Goal: Task Accomplishment & Management: Use online tool/utility

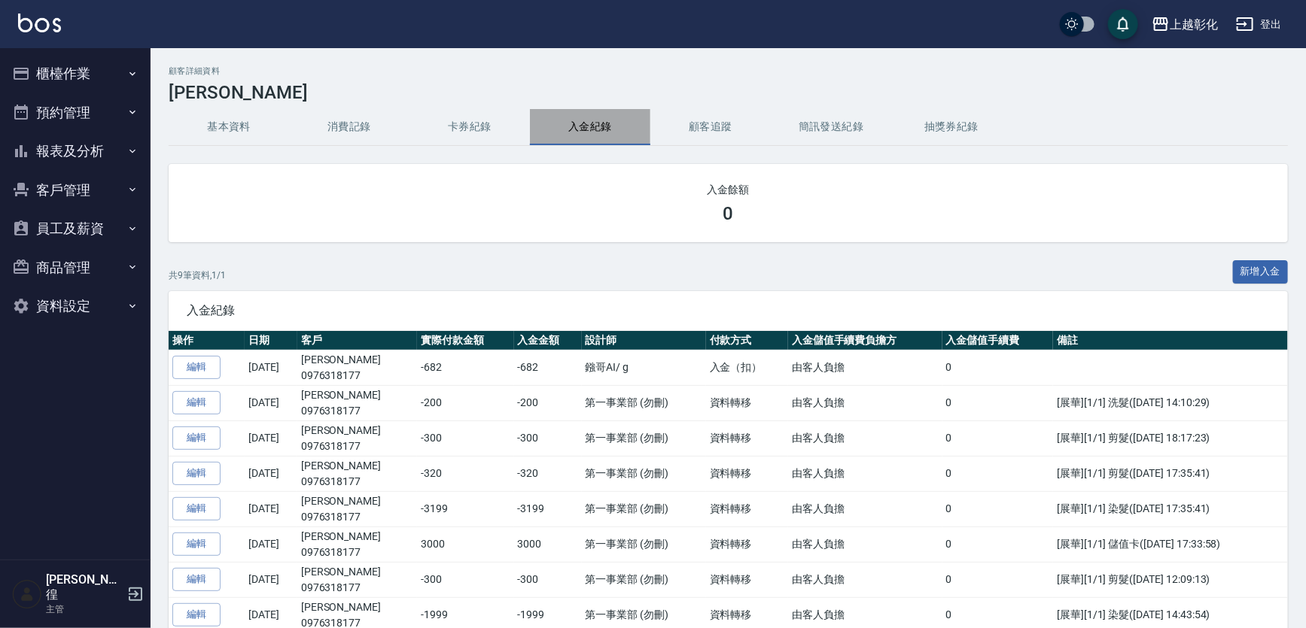
click at [609, 126] on button "入金紀錄" at bounding box center [590, 127] width 120 height 36
click at [71, 68] on button "櫃檯作業" at bounding box center [75, 73] width 138 height 39
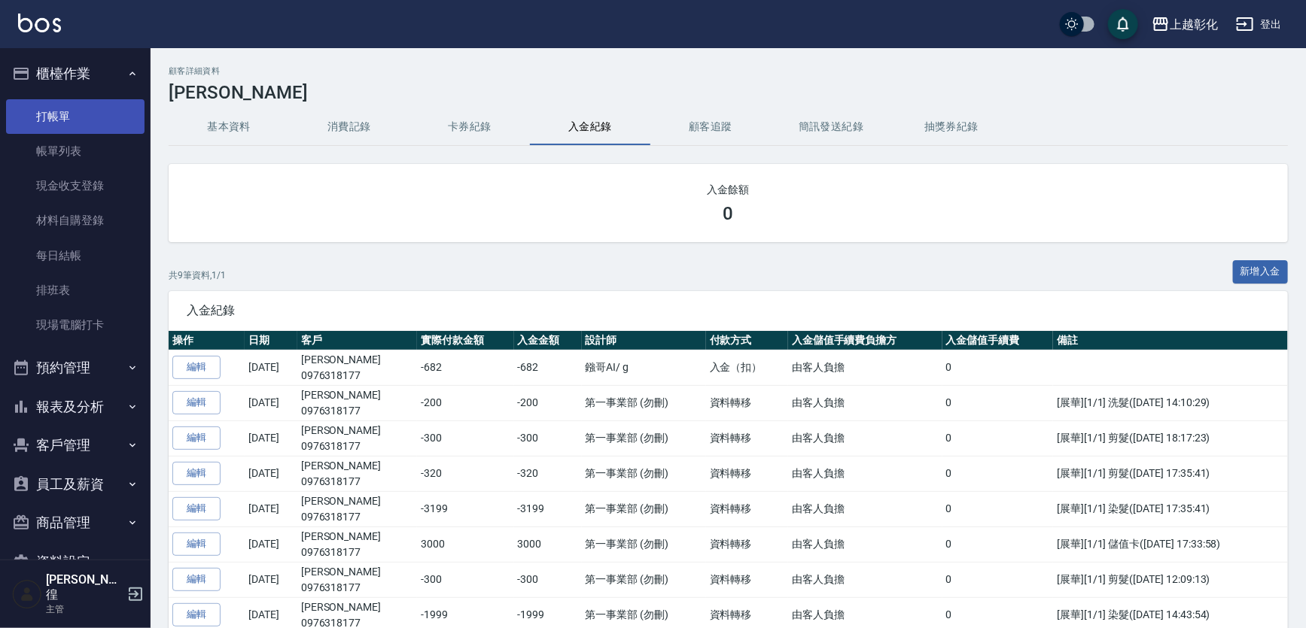
click at [74, 117] on link "打帳單" at bounding box center [75, 116] width 138 height 35
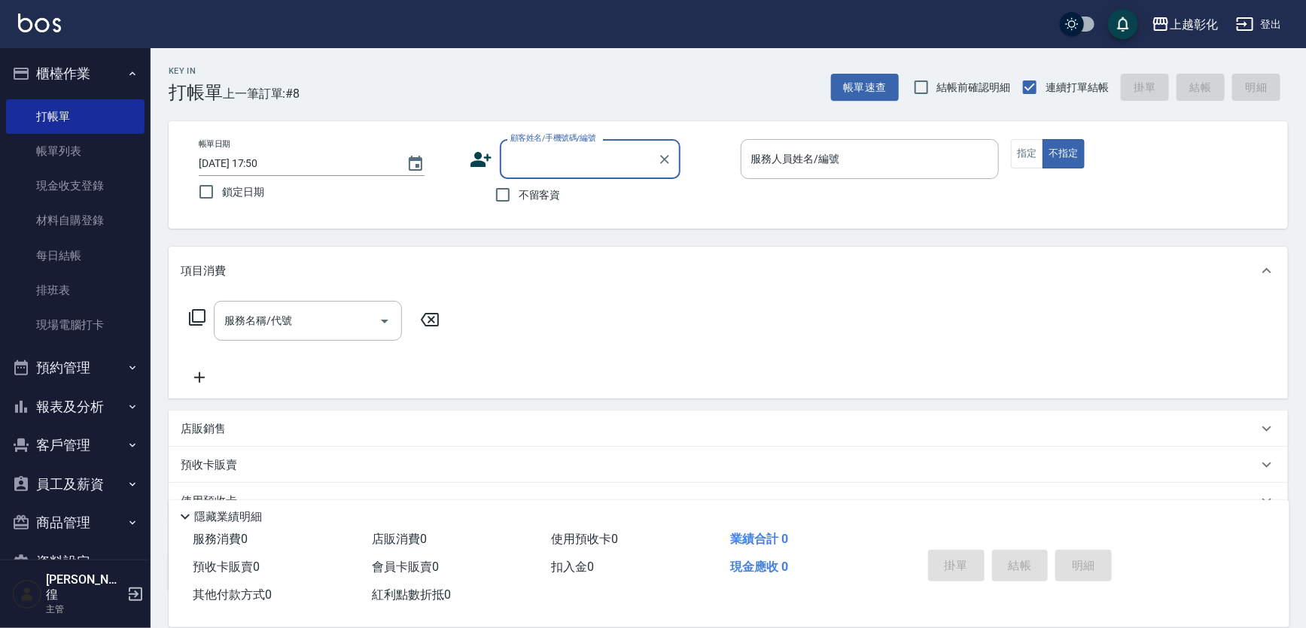
click at [517, 147] on input "顧客姓名/手機號碼/編號" at bounding box center [578, 159] width 144 height 26
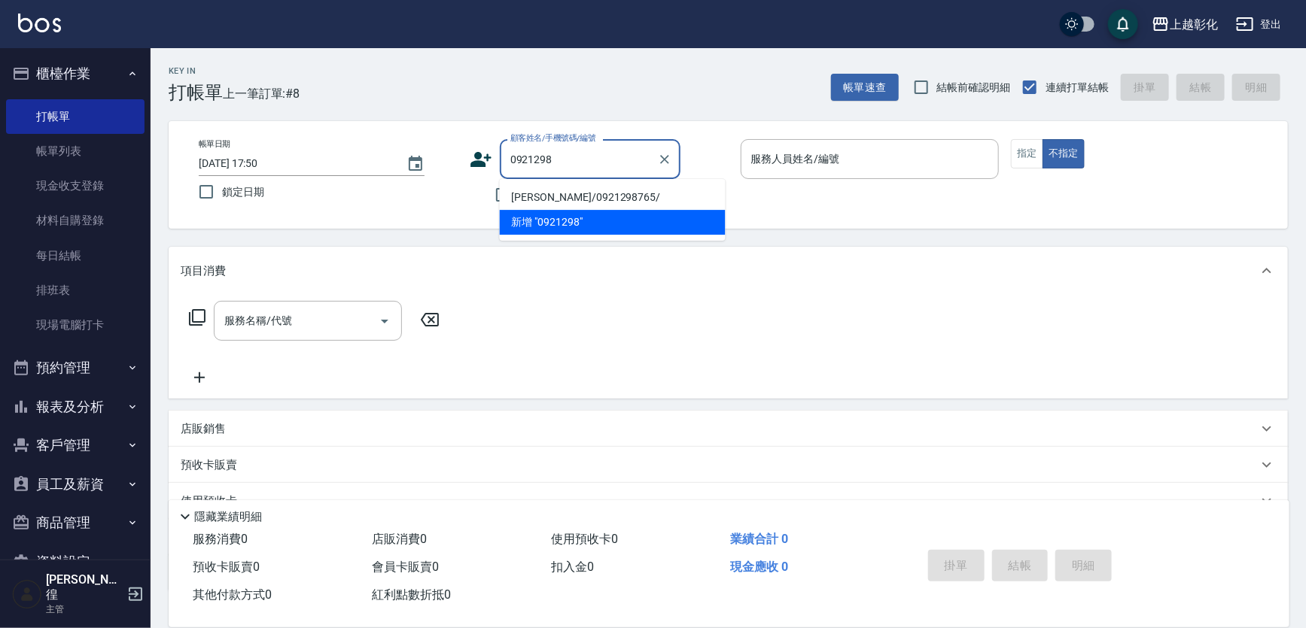
type input "0921298"
click at [76, 409] on button "報表及分析" at bounding box center [75, 407] width 138 height 39
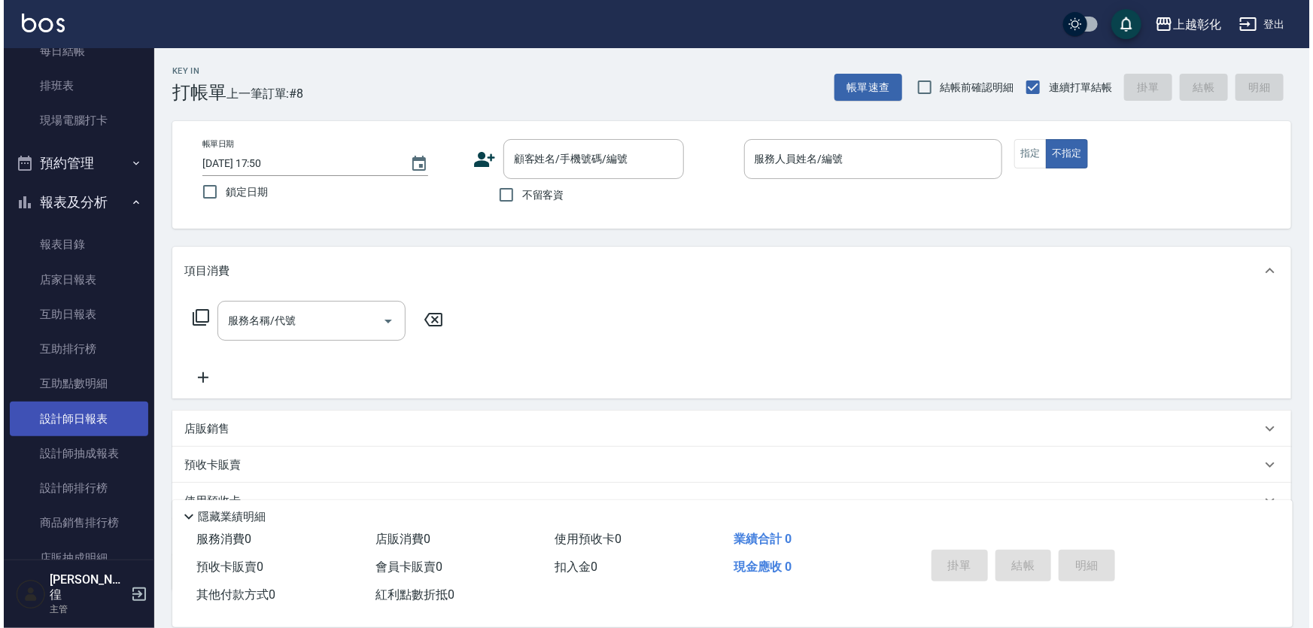
scroll to position [273, 0]
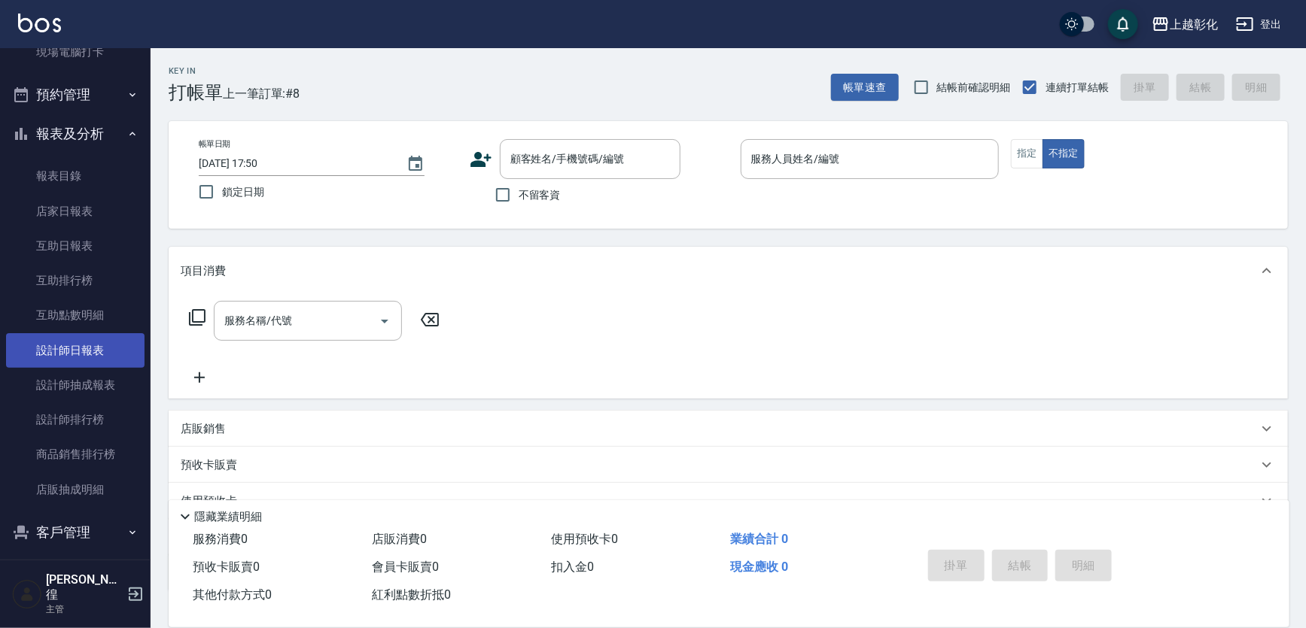
click at [75, 358] on link "設計師日報表" at bounding box center [75, 350] width 138 height 35
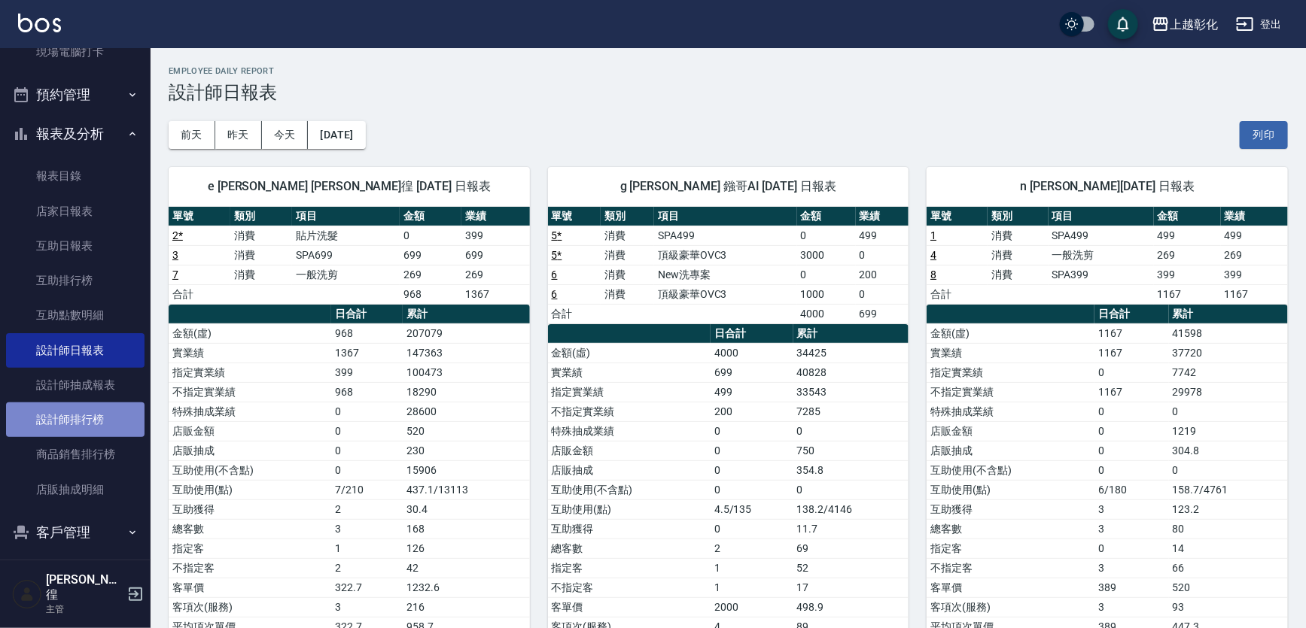
click at [85, 420] on link "設計師排行榜" at bounding box center [75, 420] width 138 height 35
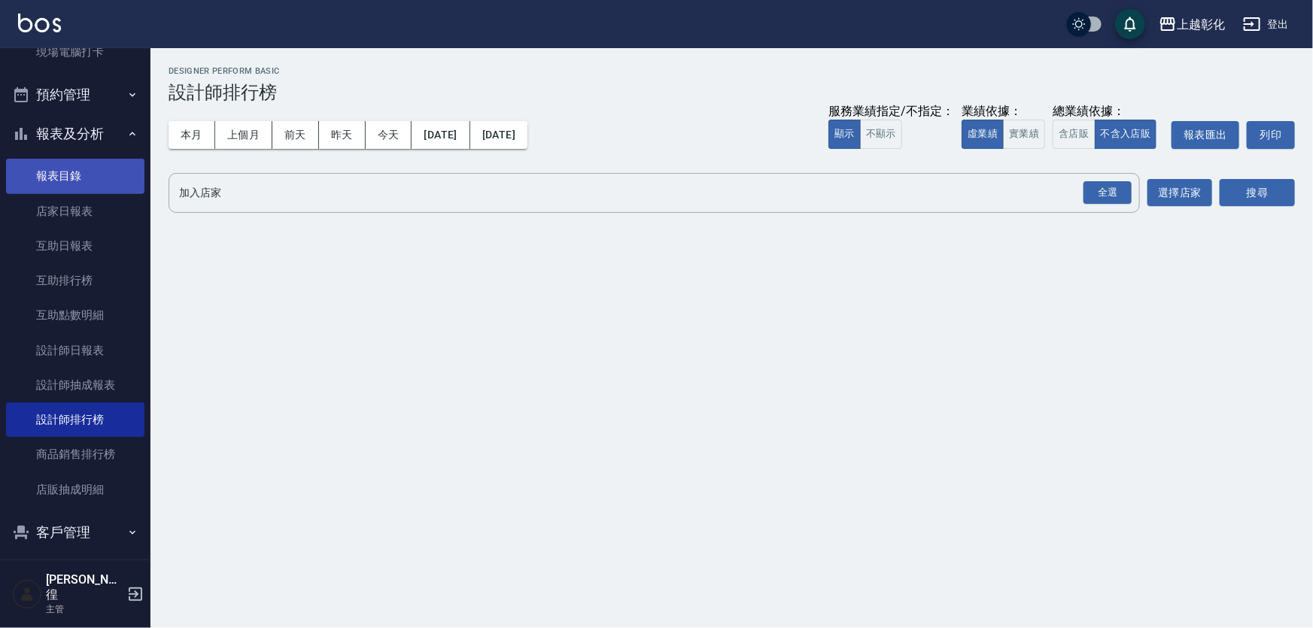
click at [93, 181] on link "報表目錄" at bounding box center [75, 176] width 138 height 35
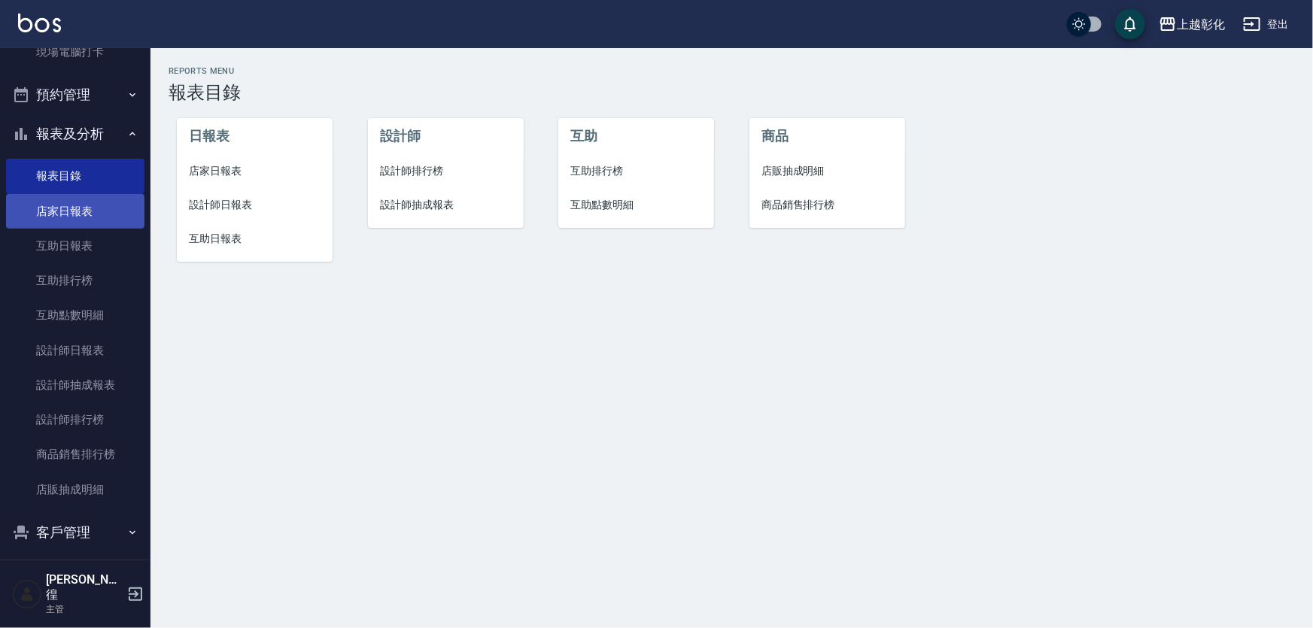
click at [90, 196] on link "店家日報表" at bounding box center [75, 211] width 138 height 35
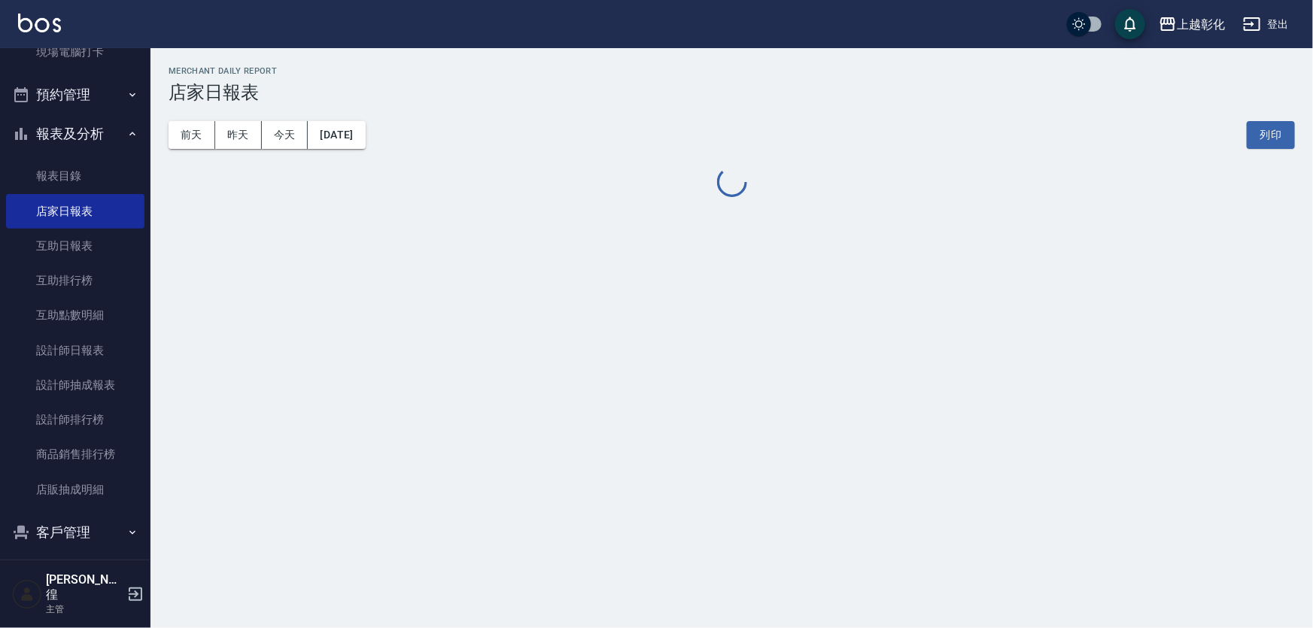
click at [361, 73] on h2 "Merchant Daily Report" at bounding box center [732, 71] width 1126 height 10
click at [68, 382] on link "設計師抽成報表" at bounding box center [75, 385] width 138 height 35
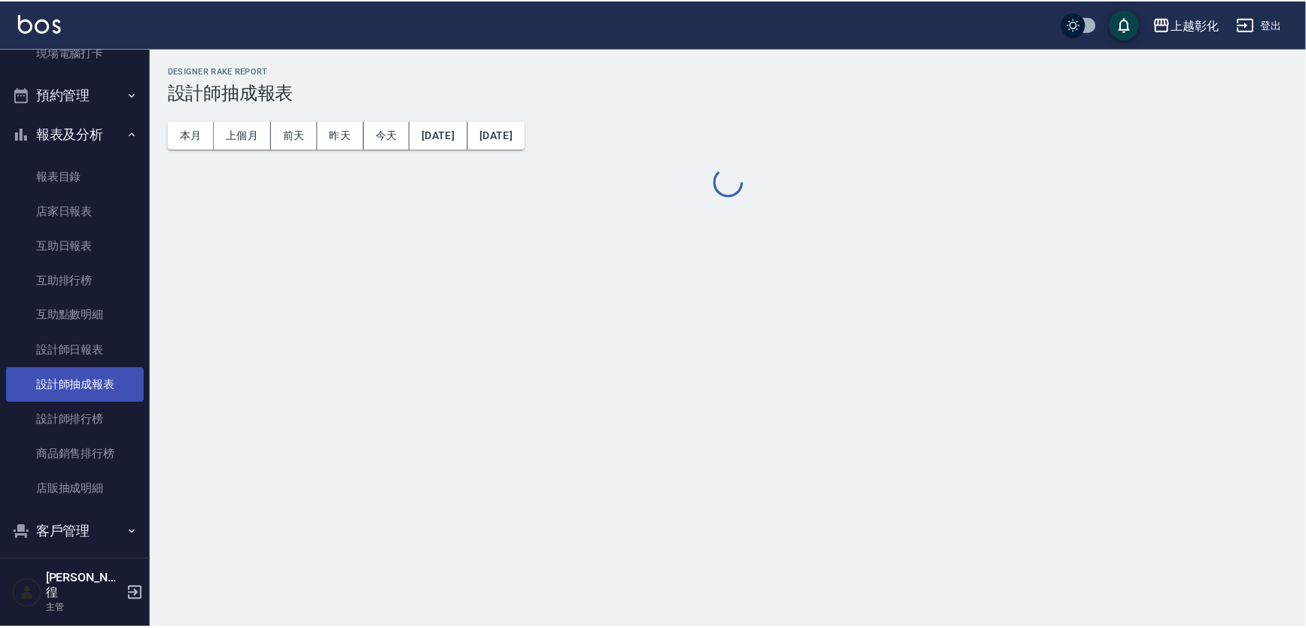
scroll to position [385, 0]
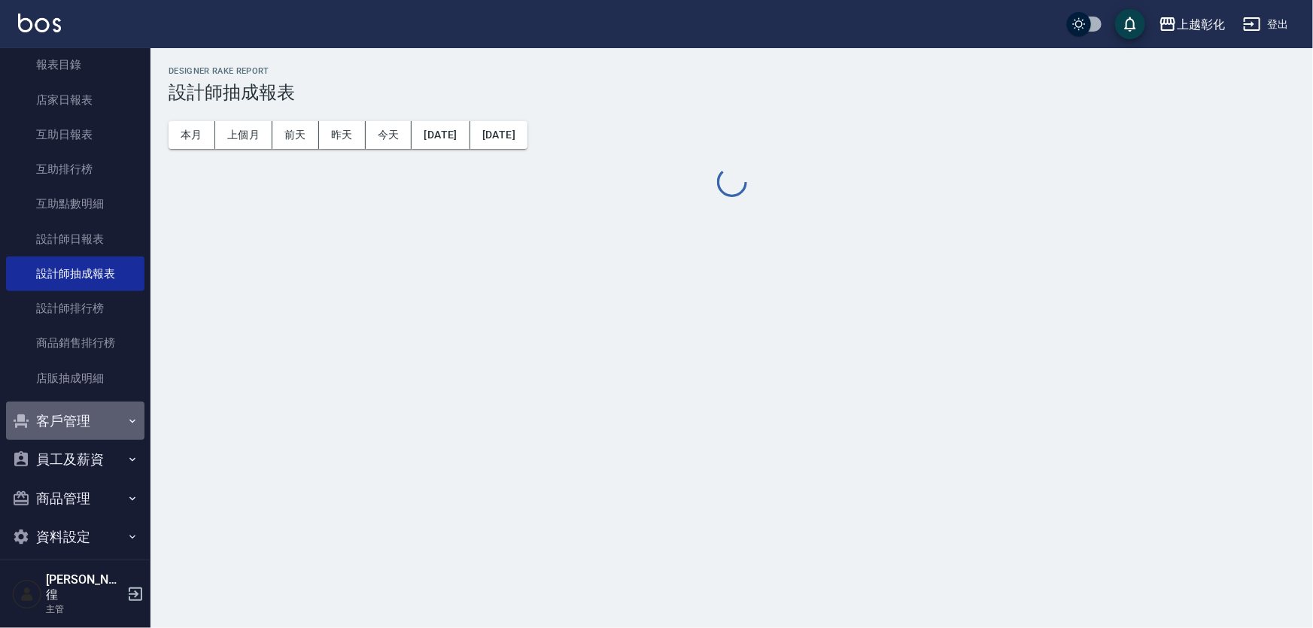
click at [88, 431] on button "客戶管理" at bounding box center [75, 421] width 138 height 39
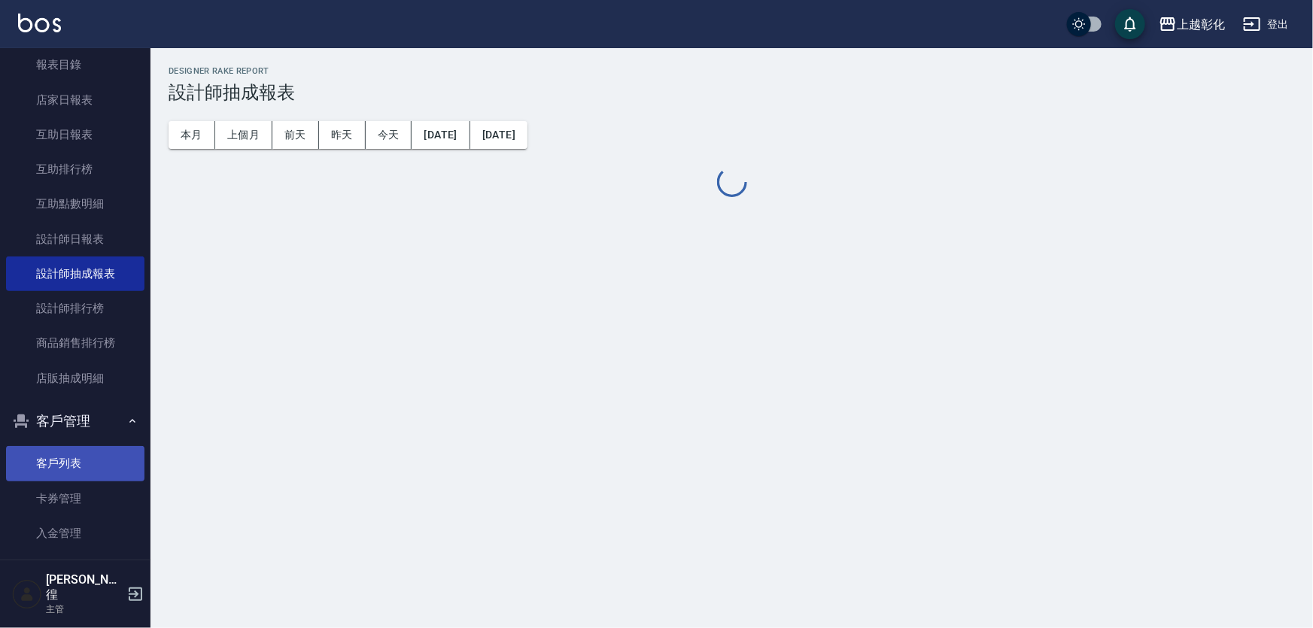
click at [32, 478] on link "客戶列表" at bounding box center [75, 463] width 138 height 35
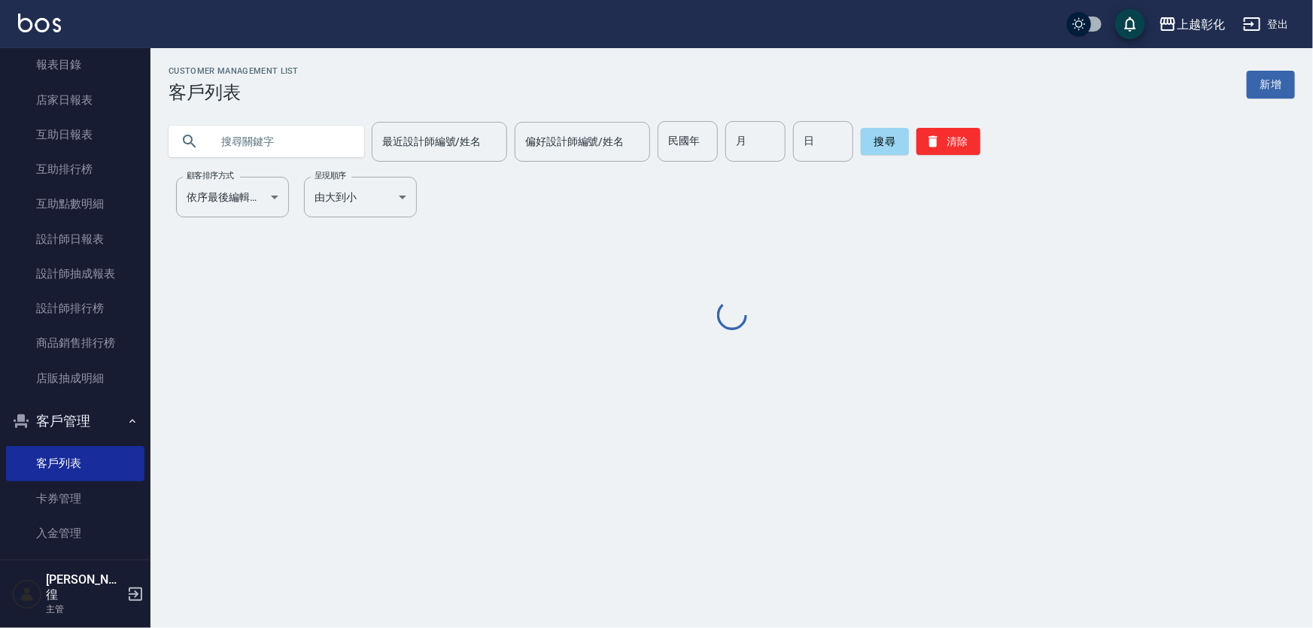
click at [318, 132] on input "text" at bounding box center [281, 141] width 141 height 41
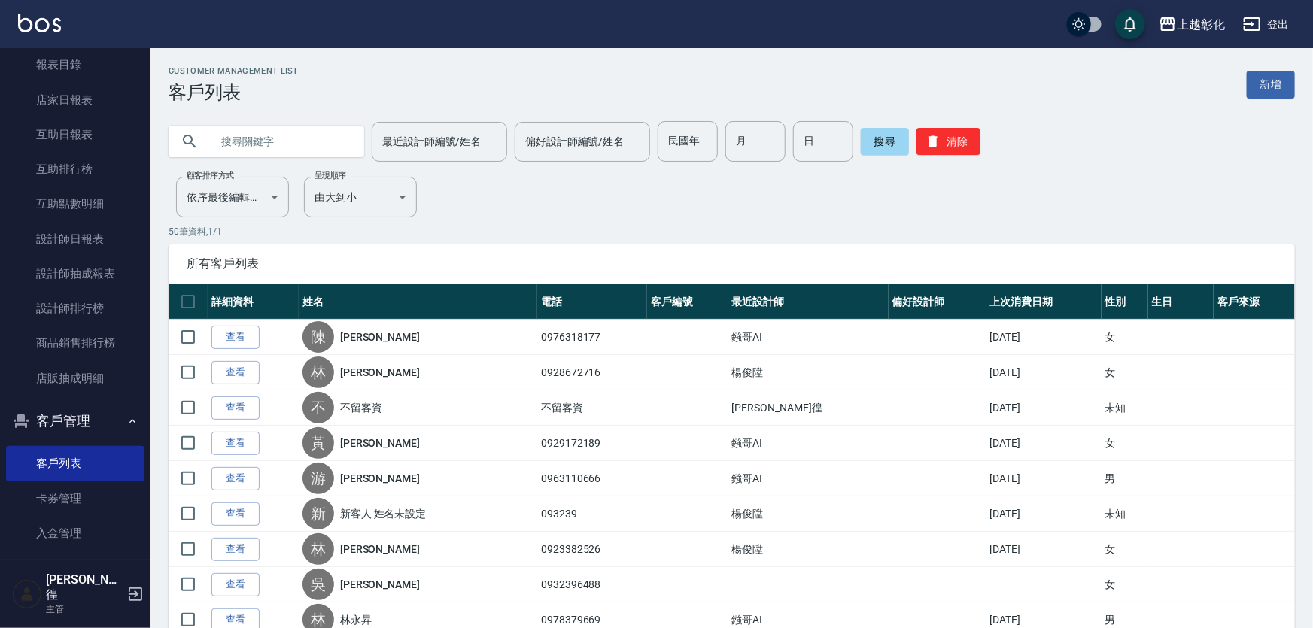
click at [318, 132] on input "text" at bounding box center [281, 141] width 141 height 41
type input "0921"
drag, startPoint x: 317, startPoint y: 135, endPoint x: 298, endPoint y: 116, distance: 26.6
click at [316, 134] on input "text" at bounding box center [281, 141] width 141 height 41
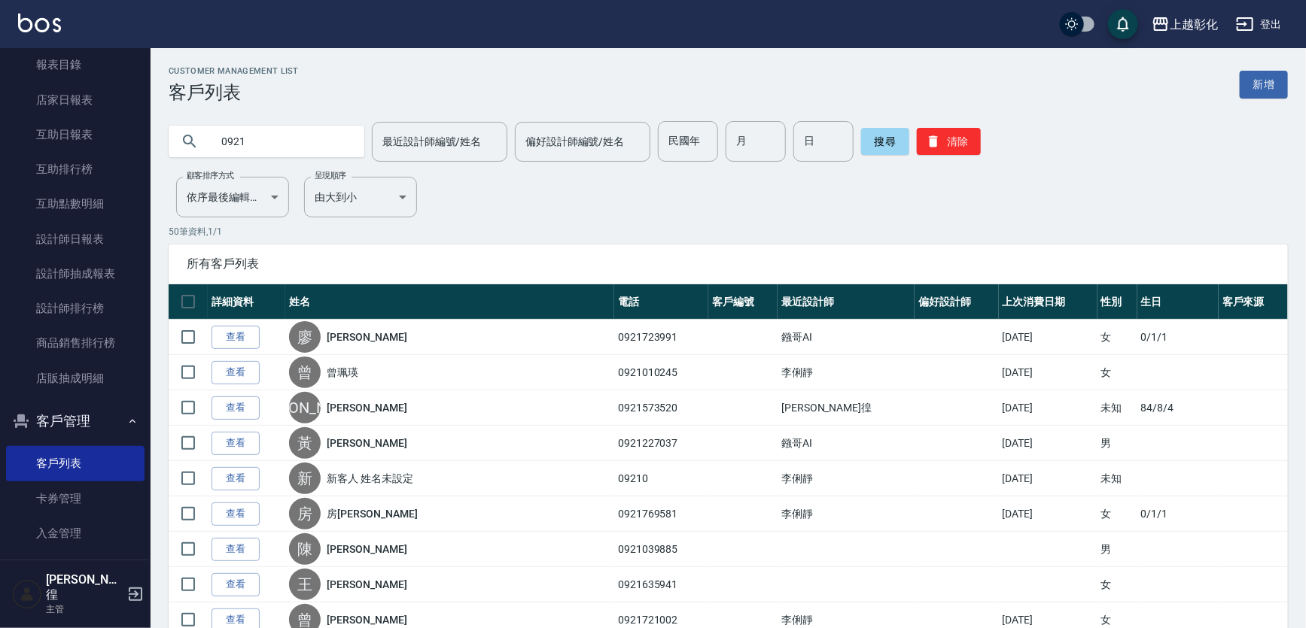
click at [302, 149] on input "0921" at bounding box center [281, 141] width 141 height 41
click at [323, 135] on input "0921" at bounding box center [281, 141] width 141 height 41
type input "0"
type input "0937894182"
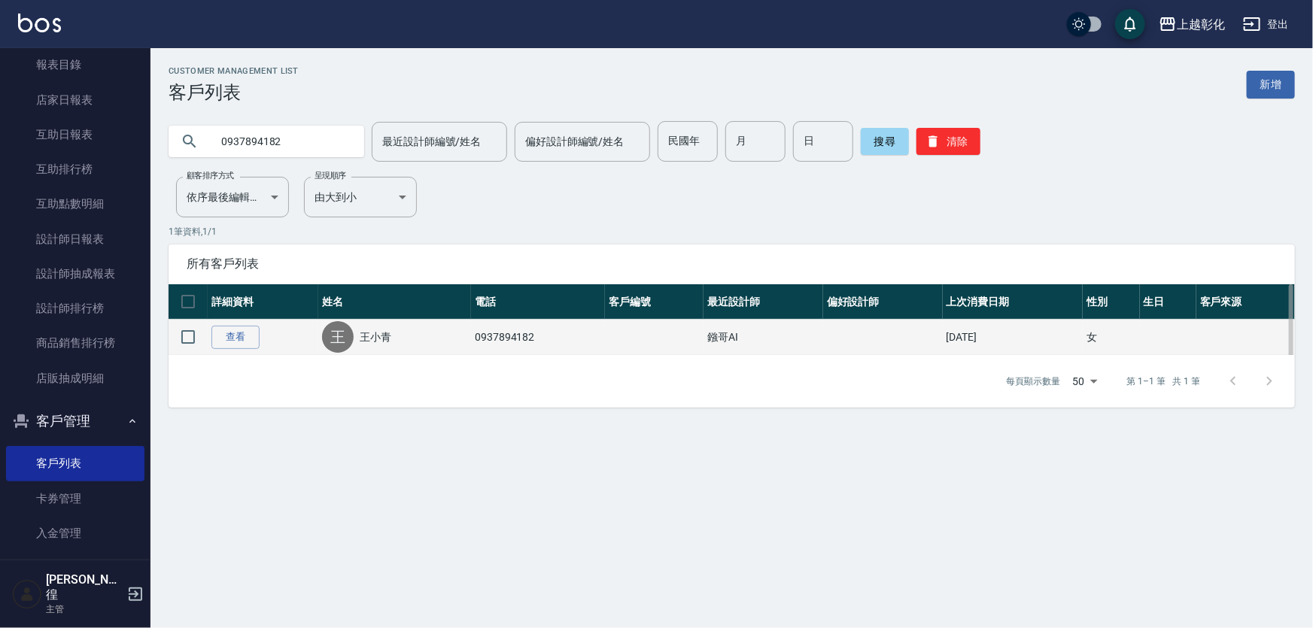
click at [269, 354] on td "查看" at bounding box center [263, 337] width 111 height 35
click at [260, 347] on link "查看" at bounding box center [235, 337] width 48 height 23
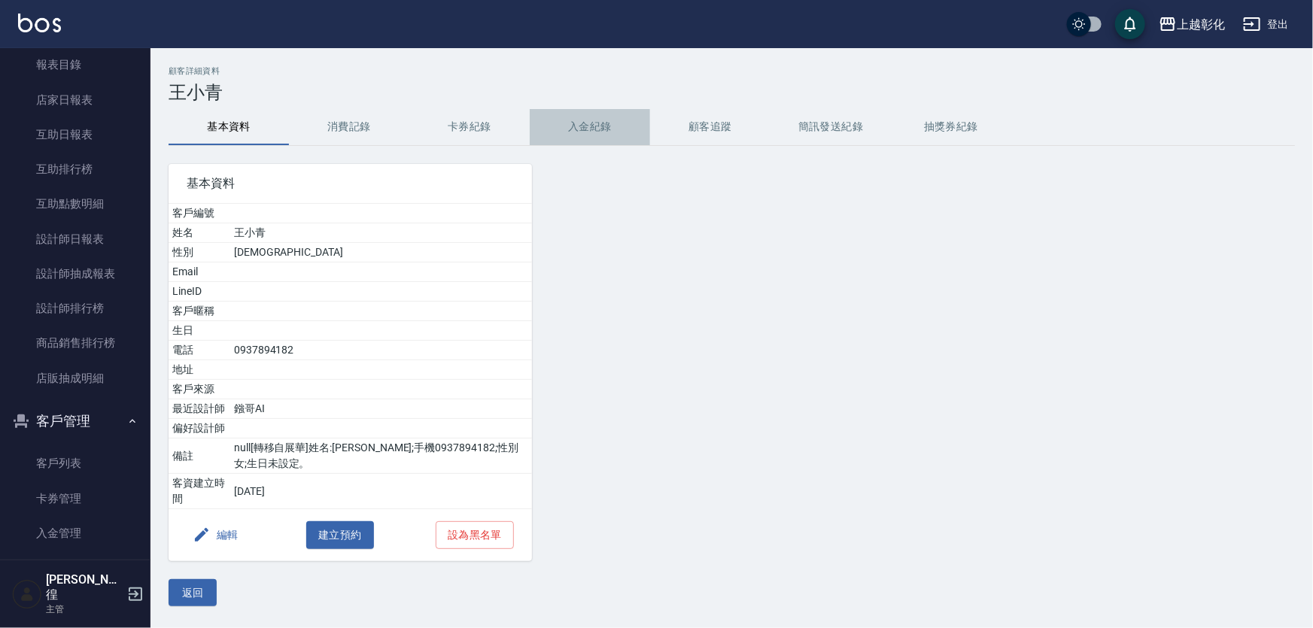
click at [587, 121] on button "入金紀錄" at bounding box center [590, 127] width 120 height 36
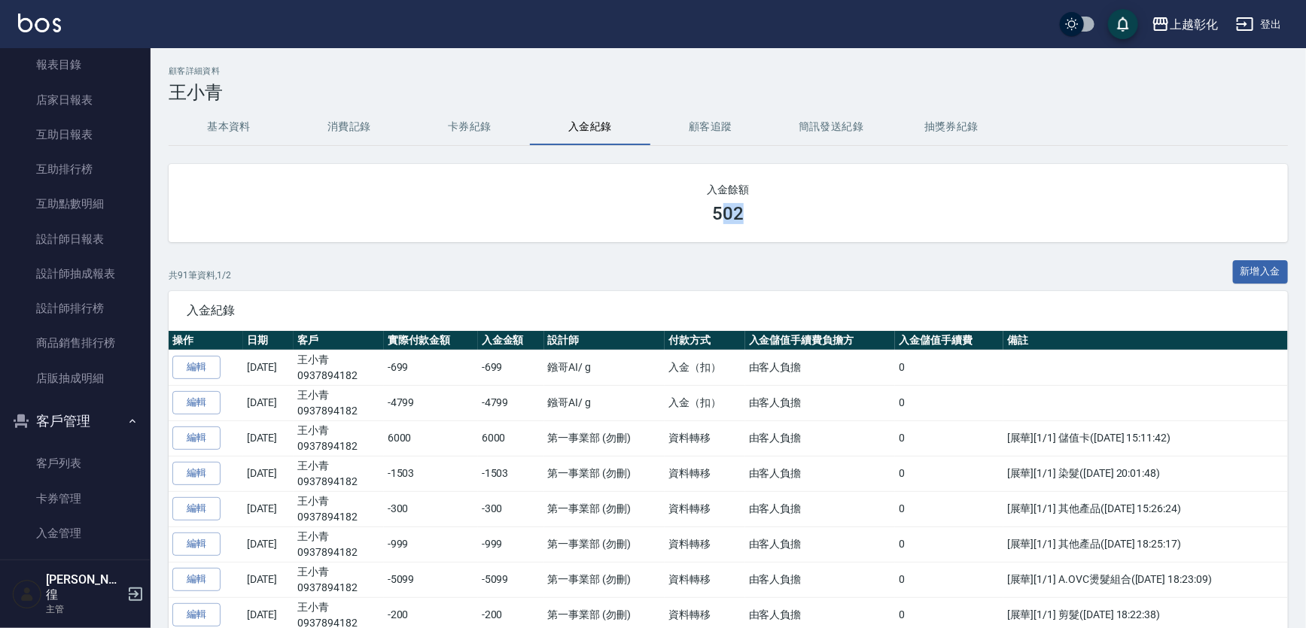
drag, startPoint x: 725, startPoint y: 208, endPoint x: 844, endPoint y: 211, distance: 118.2
click at [844, 211] on div "502" at bounding box center [728, 213] width 1083 height 21
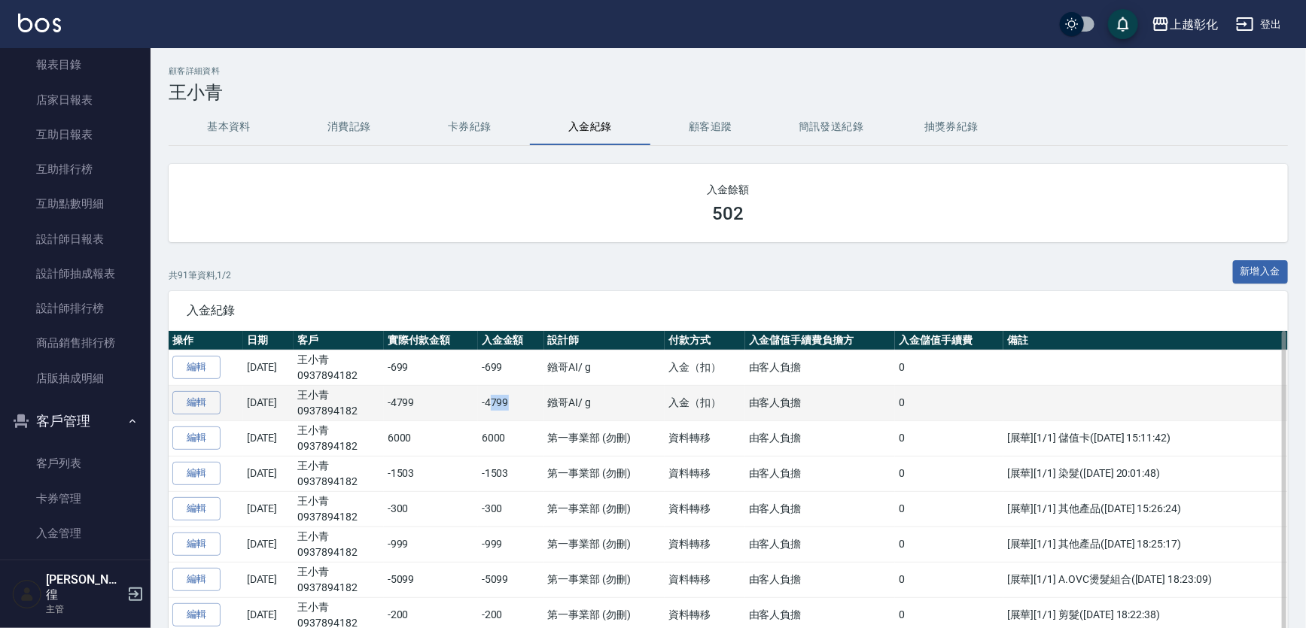
drag, startPoint x: 525, startPoint y: 406, endPoint x: 493, endPoint y: 403, distance: 32.6
click at [497, 405] on td "-4799" at bounding box center [511, 402] width 66 height 35
click at [493, 403] on td "-4799" at bounding box center [511, 402] width 66 height 35
drag, startPoint x: 508, startPoint y: 406, endPoint x: 498, endPoint y: 407, distance: 9.8
click at [498, 407] on td "-4799" at bounding box center [511, 402] width 66 height 35
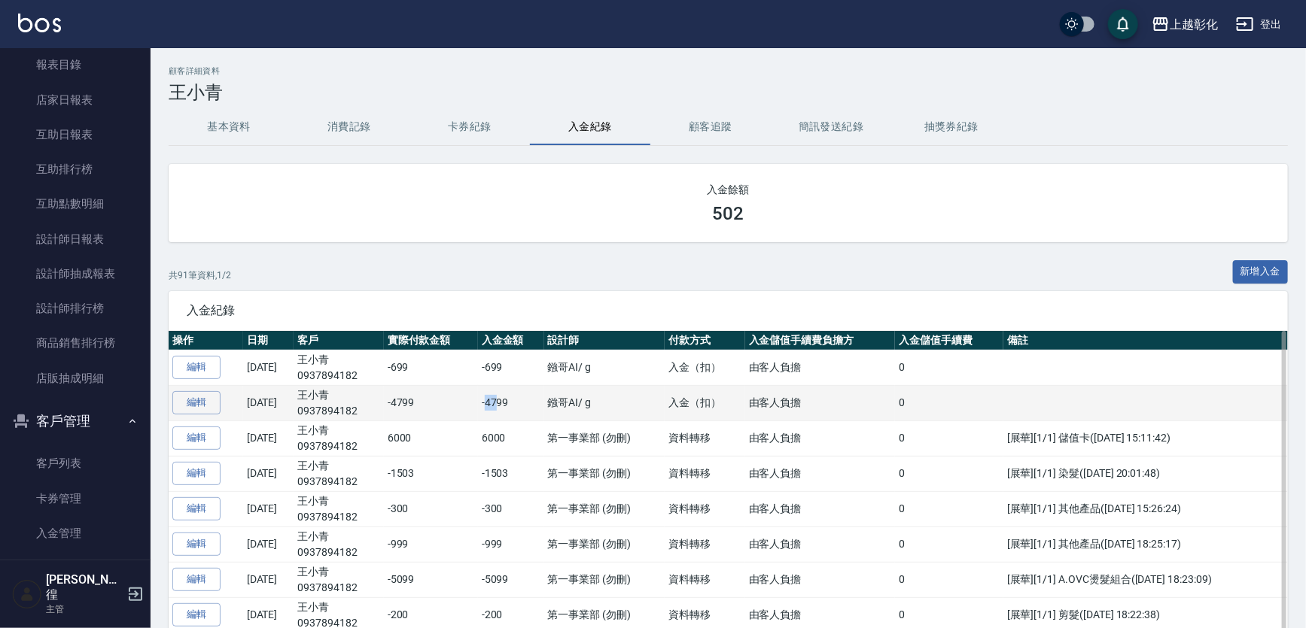
click at [497, 407] on td "-4799" at bounding box center [511, 402] width 66 height 35
drag, startPoint x: 494, startPoint y: 407, endPoint x: 562, endPoint y: 409, distance: 68.5
click at [562, 409] on tr "編輯 [DATE] [PERSON_NAME]0937894182 -4799 -4799 鏹哥AI / g 入金（扣） 由[DEMOGRAPHIC_DATA…" at bounding box center [728, 402] width 1119 height 35
click at [562, 409] on td "鏹哥AI / g" at bounding box center [604, 402] width 121 height 35
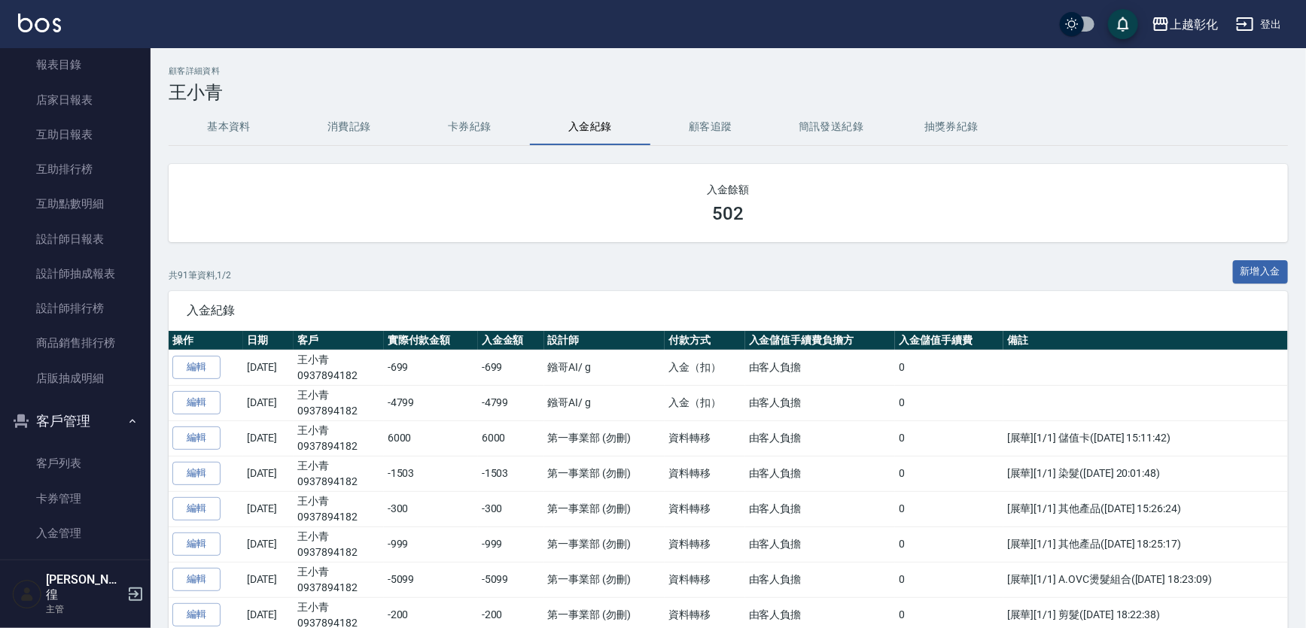
click at [205, 368] on link "編輯" at bounding box center [196, 367] width 48 height 23
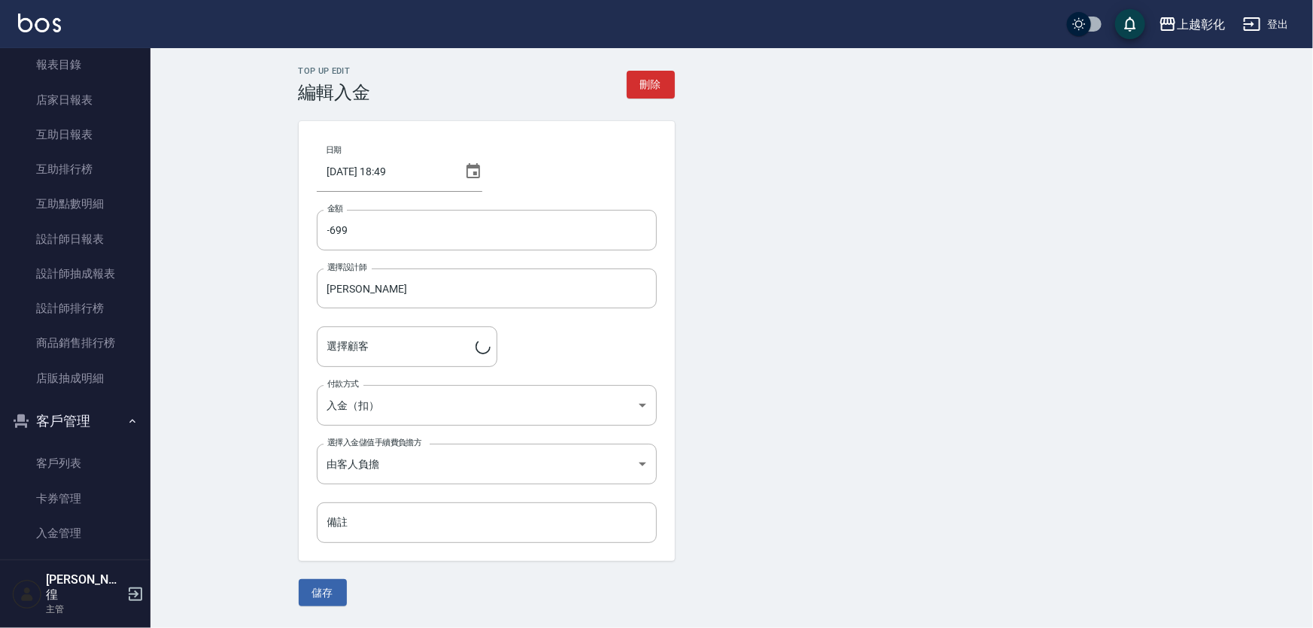
type input "[PERSON_NAME]/0937894182"
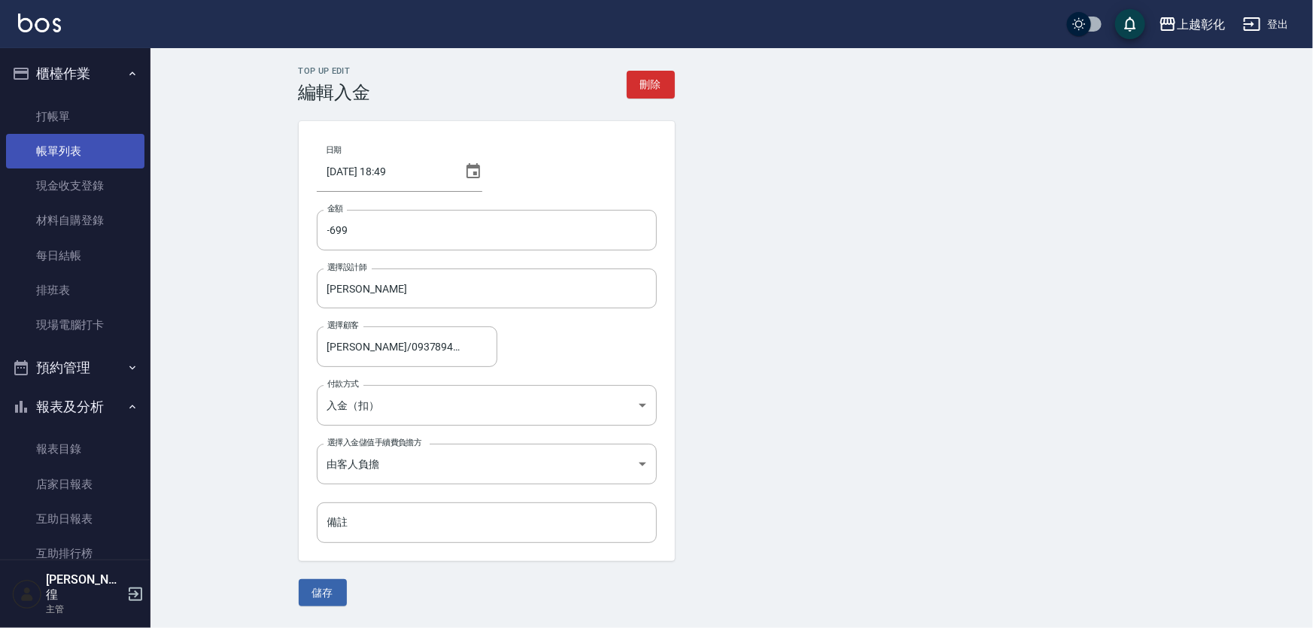
click at [87, 141] on link "帳單列表" at bounding box center [75, 151] width 138 height 35
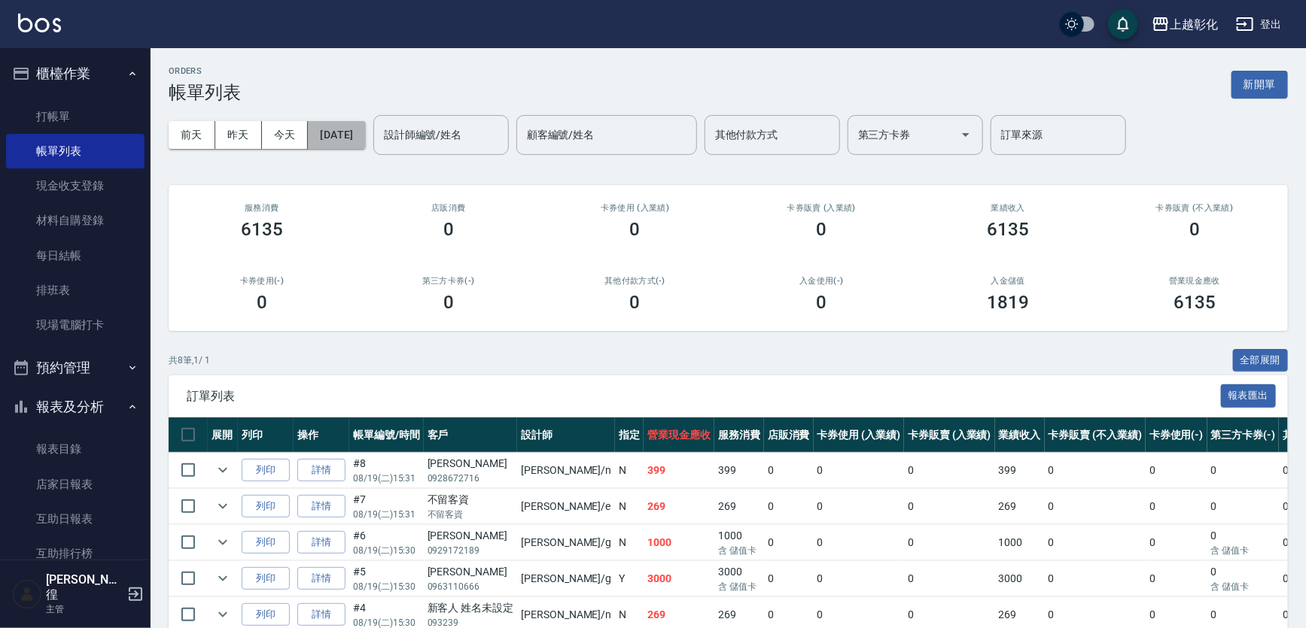
click at [365, 140] on button "[DATE]" at bounding box center [336, 135] width 57 height 28
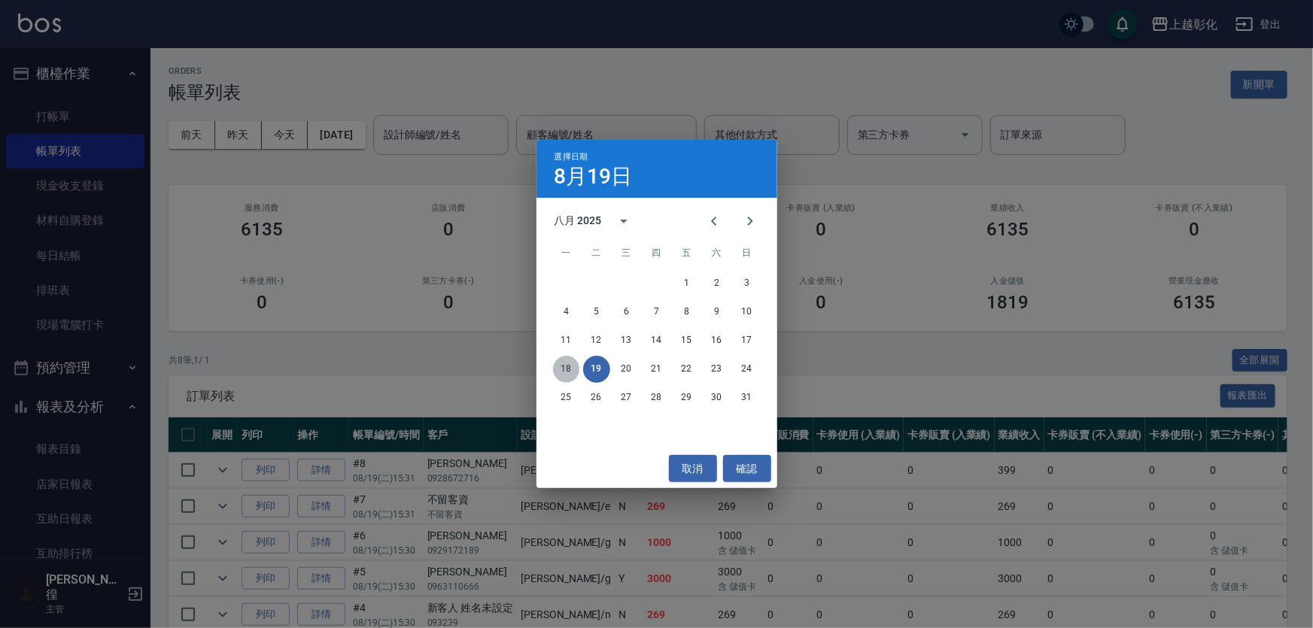
click at [570, 370] on button "18" at bounding box center [566, 369] width 27 height 27
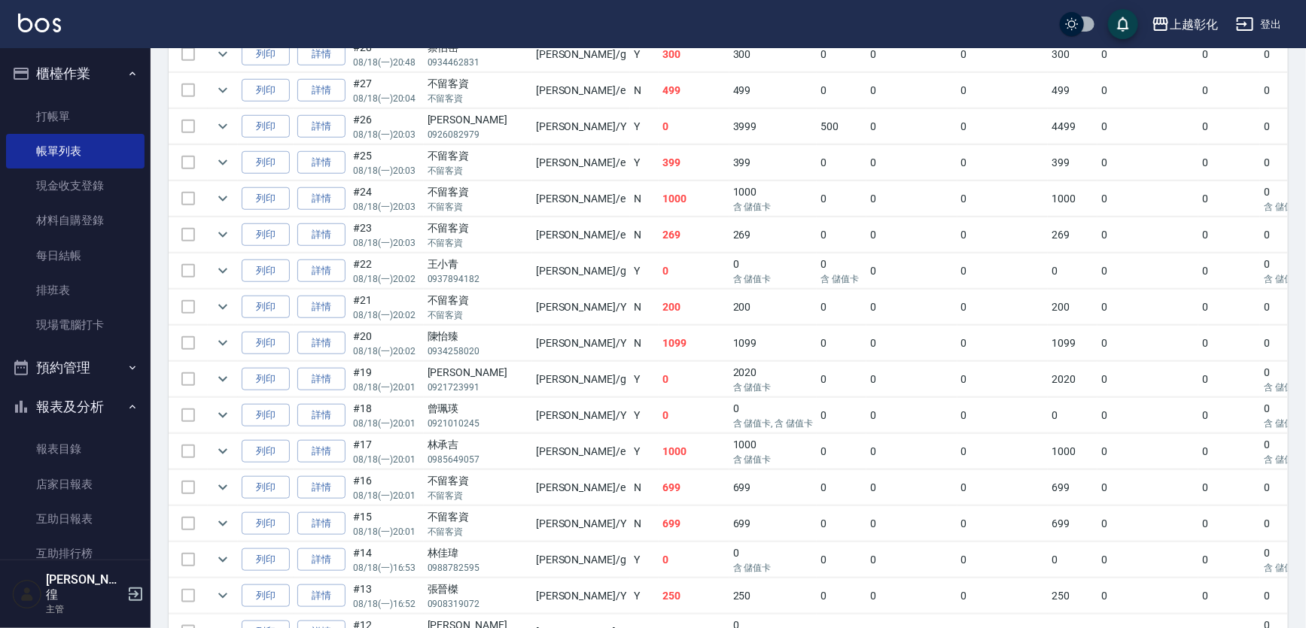
scroll to position [508, 0]
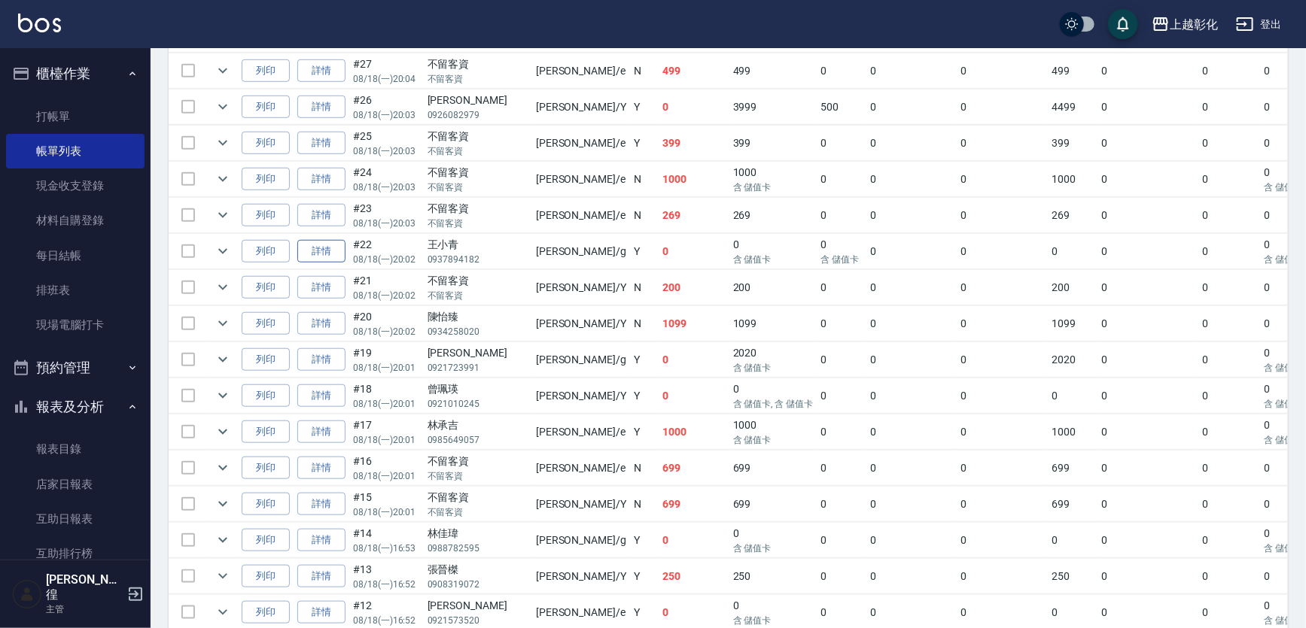
click at [345, 263] on link "詳情" at bounding box center [321, 251] width 48 height 23
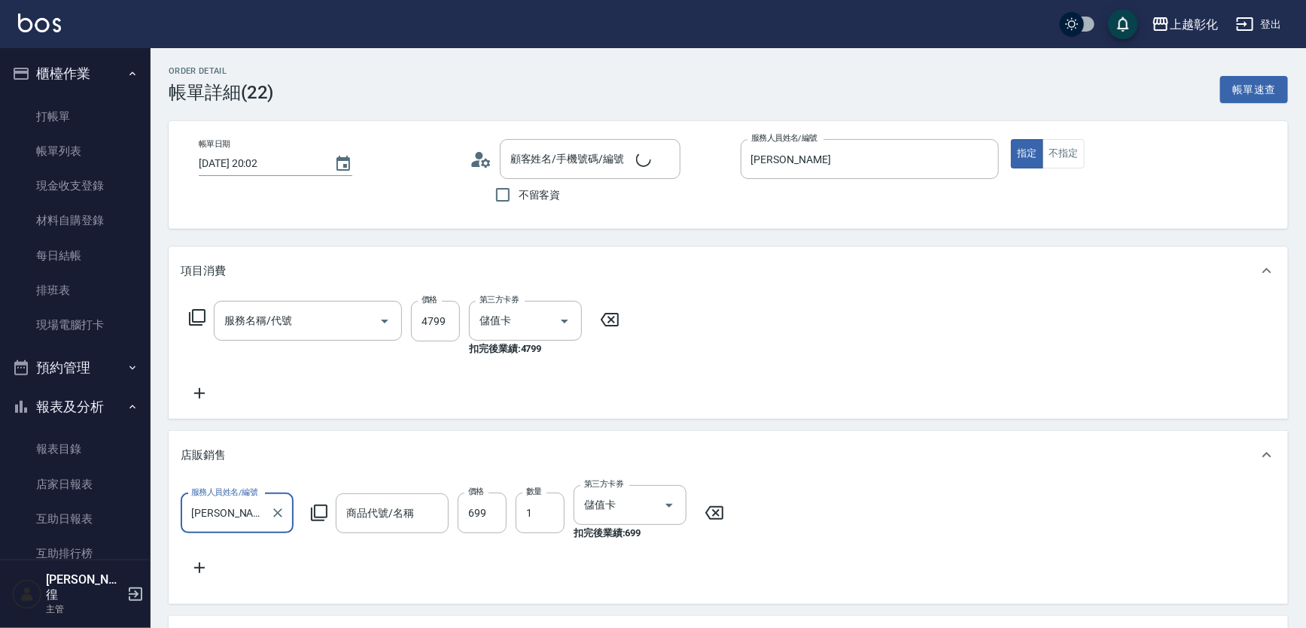
type input "[DATE] 20:02"
type input "[PERSON_NAME]"
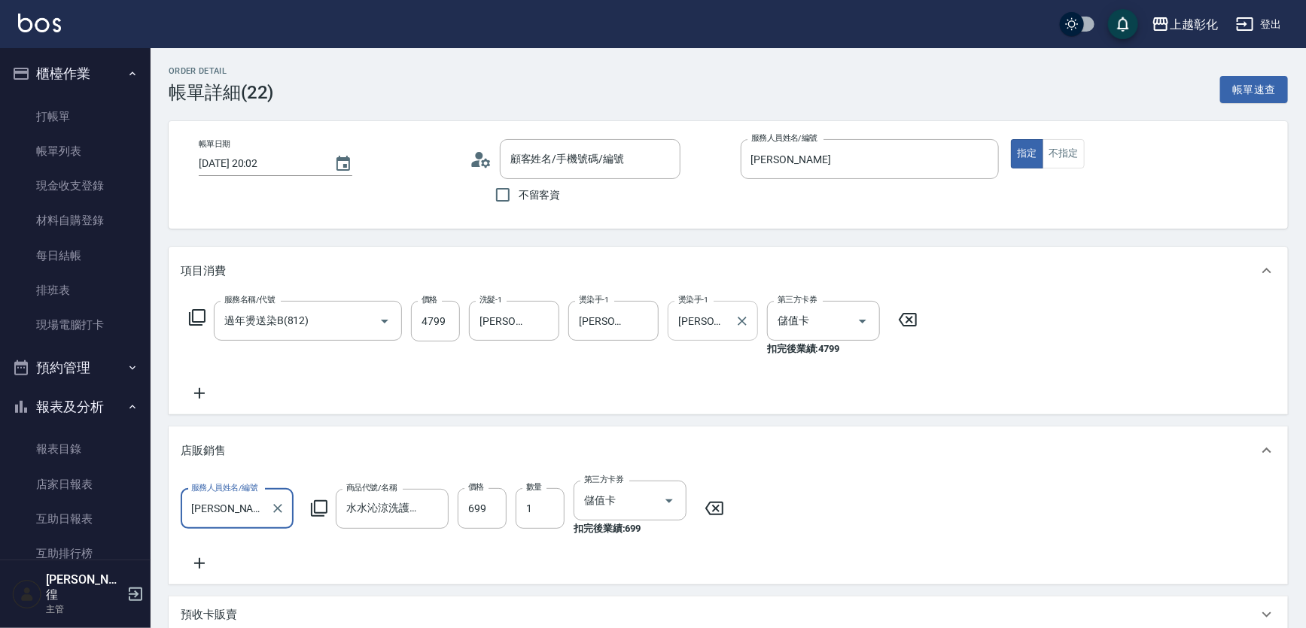
type input "[PERSON_NAME]/0937894182/null"
type input "過年燙送染B(812)"
type input "水水沁涼洗護組"
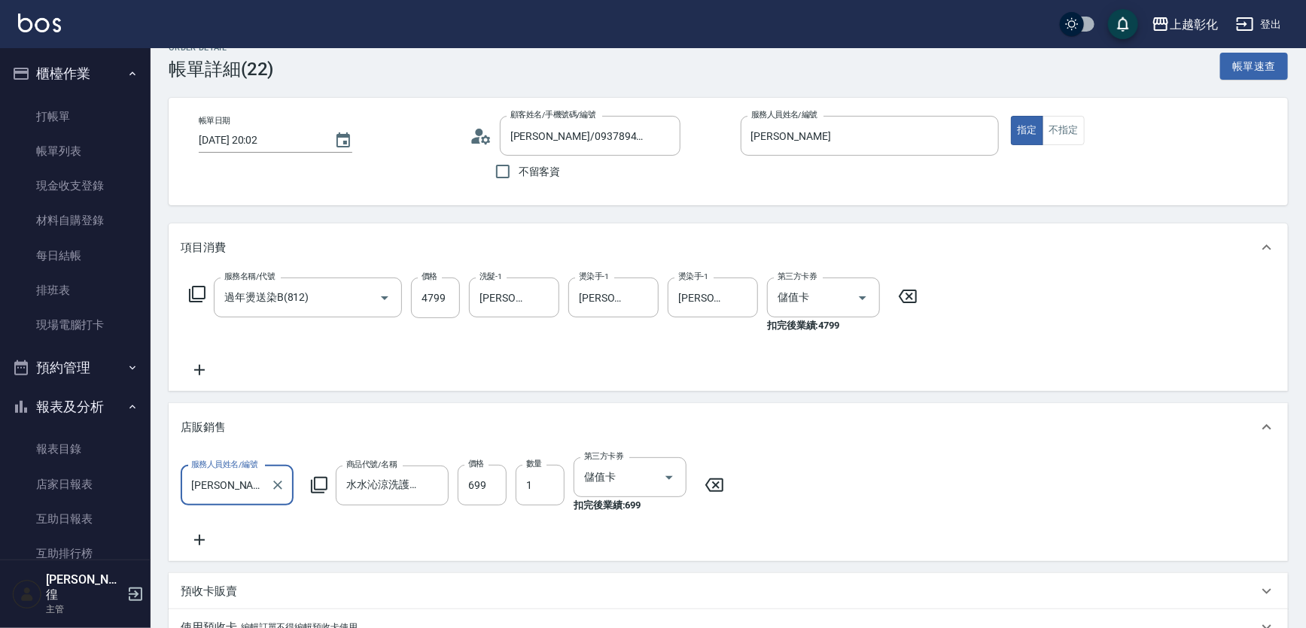
scroll to position [5, 0]
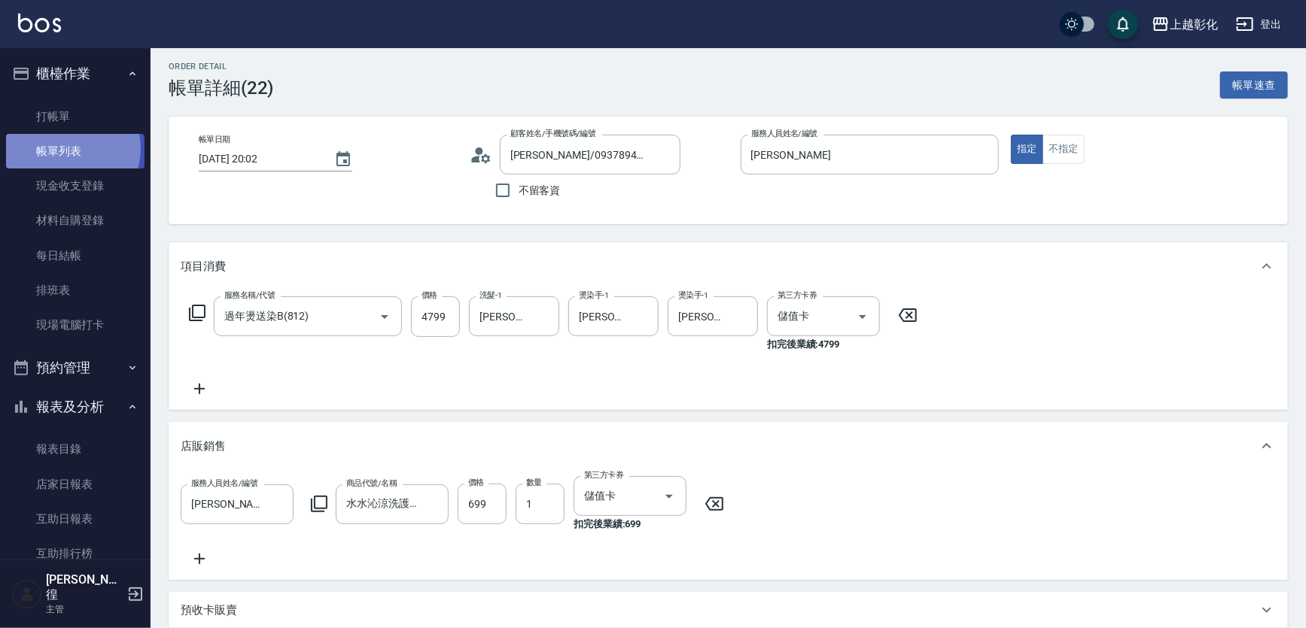
click at [67, 148] on link "帳單列表" at bounding box center [75, 151] width 138 height 35
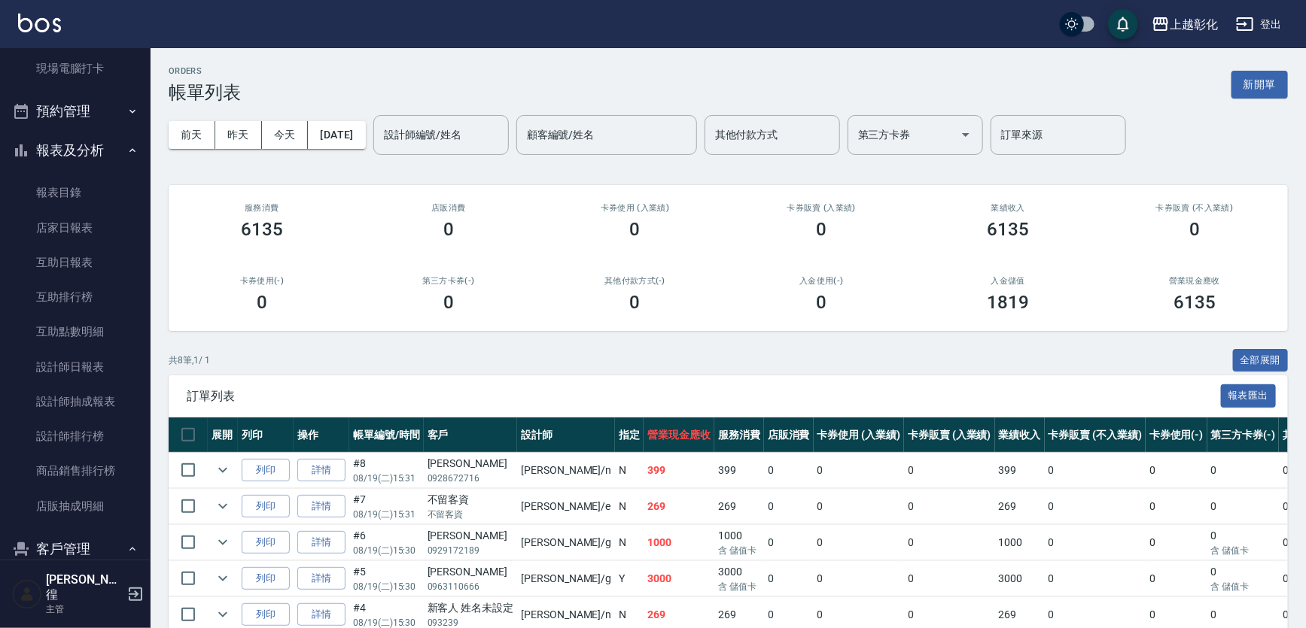
scroll to position [273, 0]
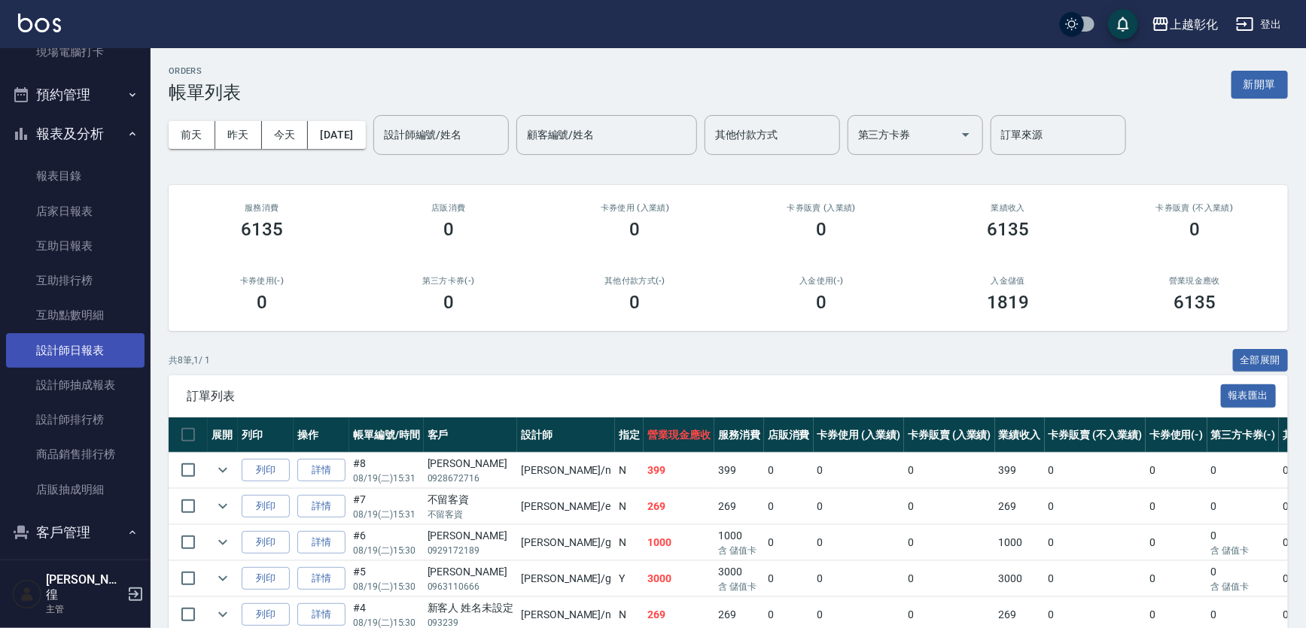
click at [75, 351] on link "設計師日報表" at bounding box center [75, 350] width 138 height 35
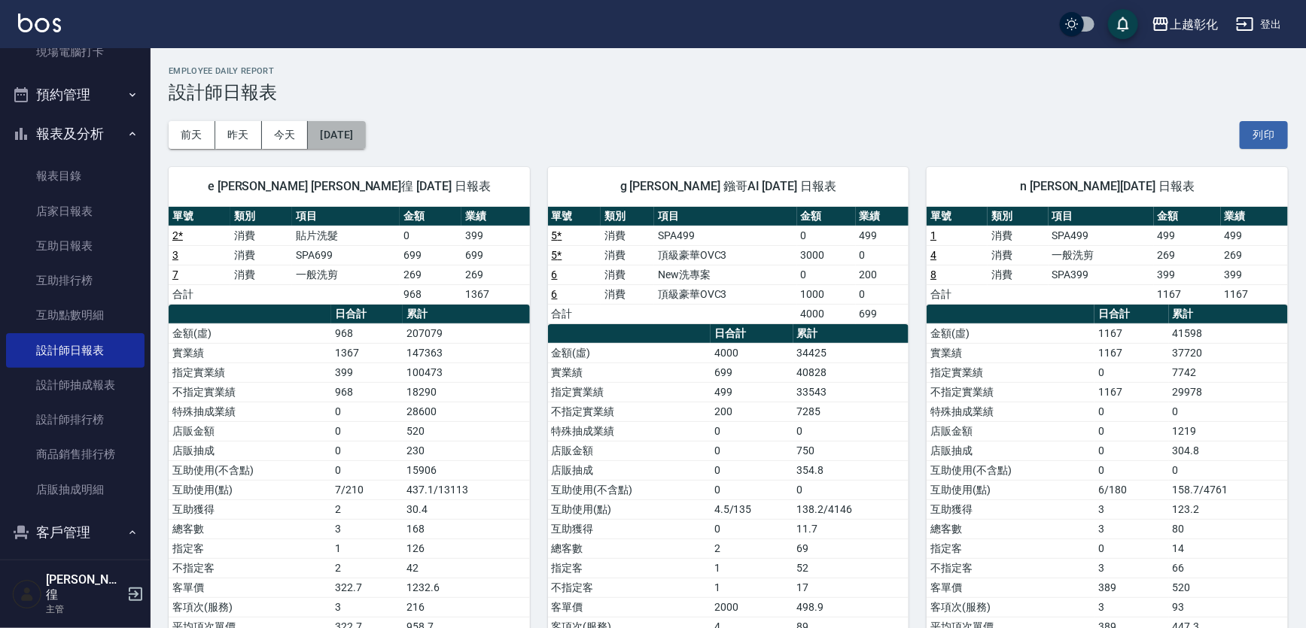
click at [360, 142] on button "[DATE]" at bounding box center [336, 135] width 57 height 28
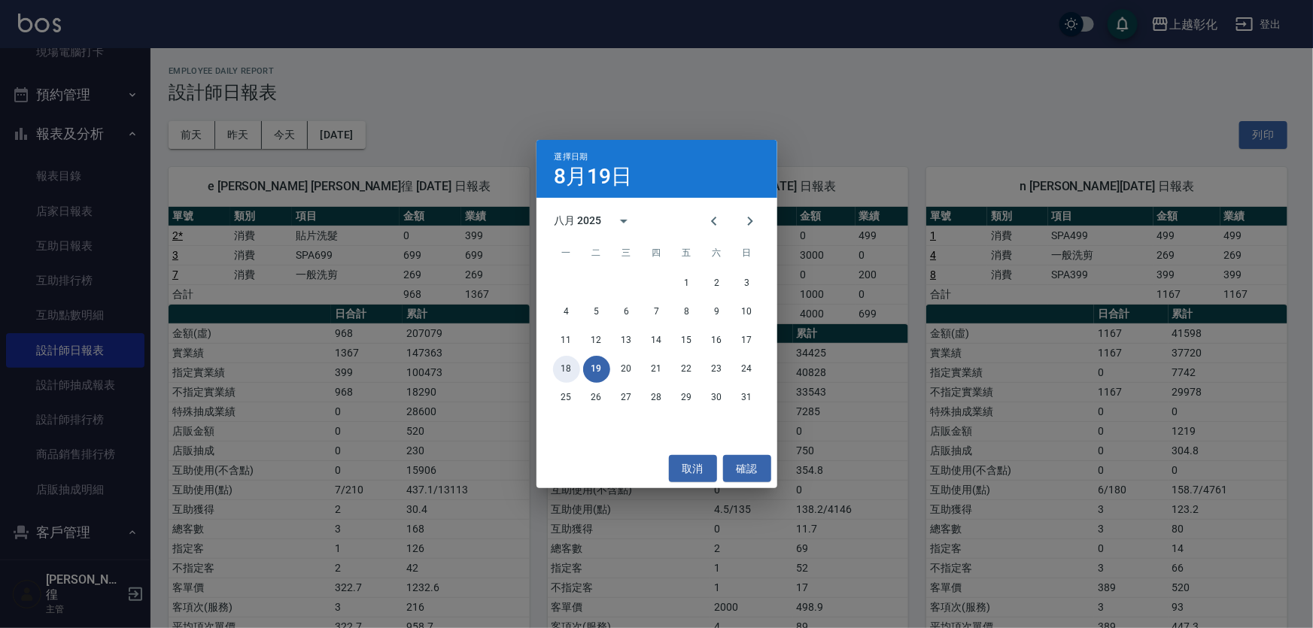
click at [567, 375] on button "18" at bounding box center [566, 369] width 27 height 27
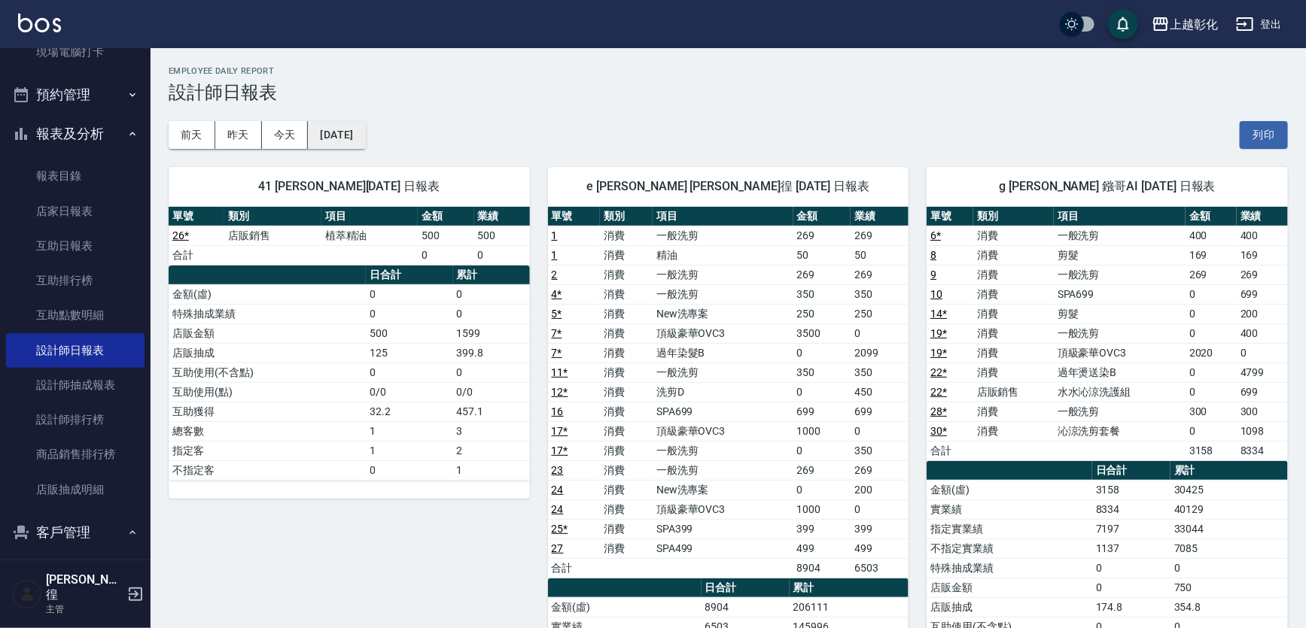
click at [365, 146] on button "[DATE]" at bounding box center [336, 135] width 57 height 28
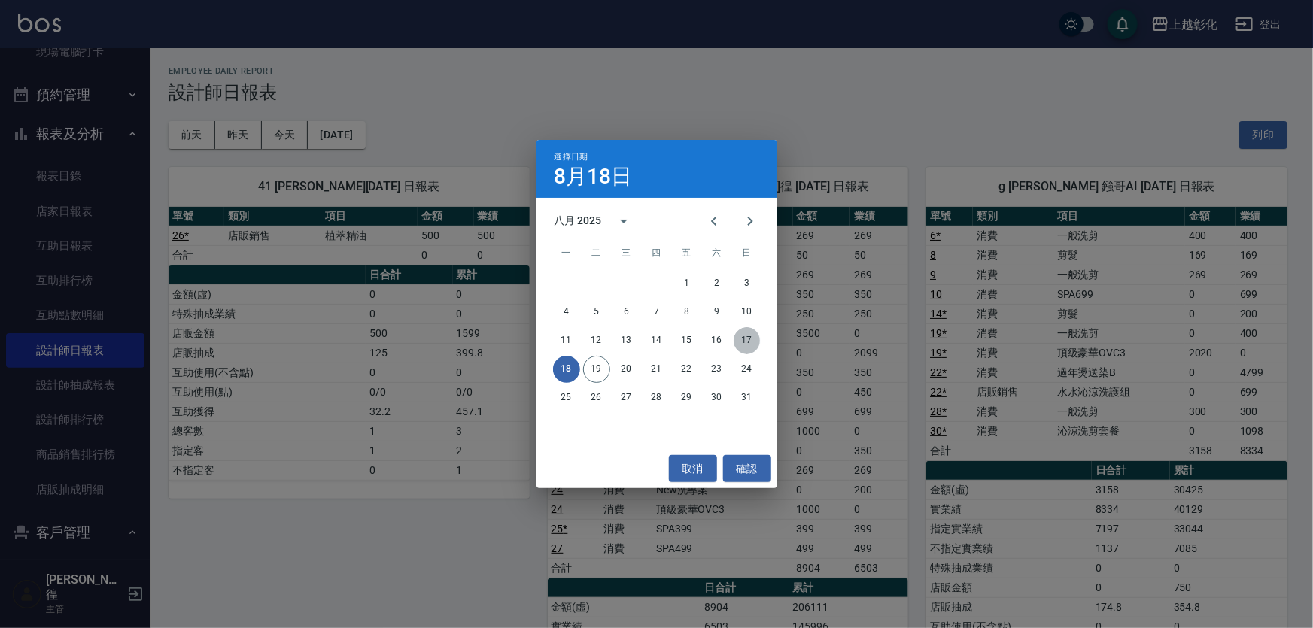
click at [749, 347] on button "17" at bounding box center [747, 340] width 27 height 27
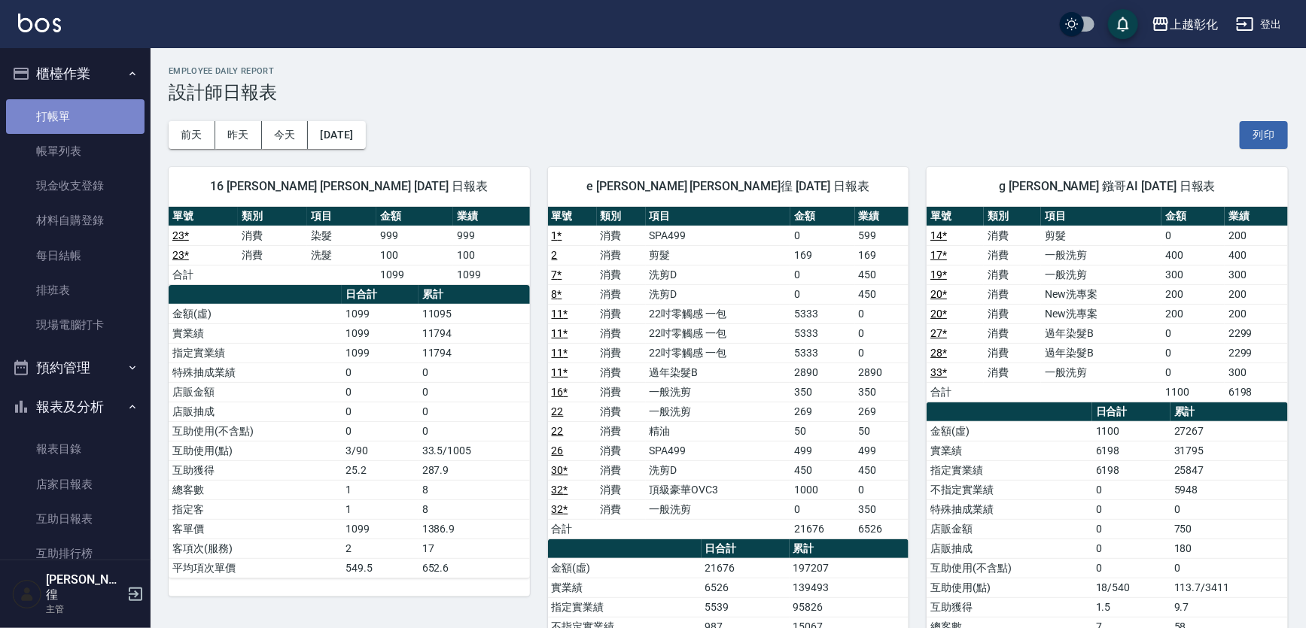
click at [76, 132] on link "打帳單" at bounding box center [75, 116] width 138 height 35
